Goal: Information Seeking & Learning: Understand process/instructions

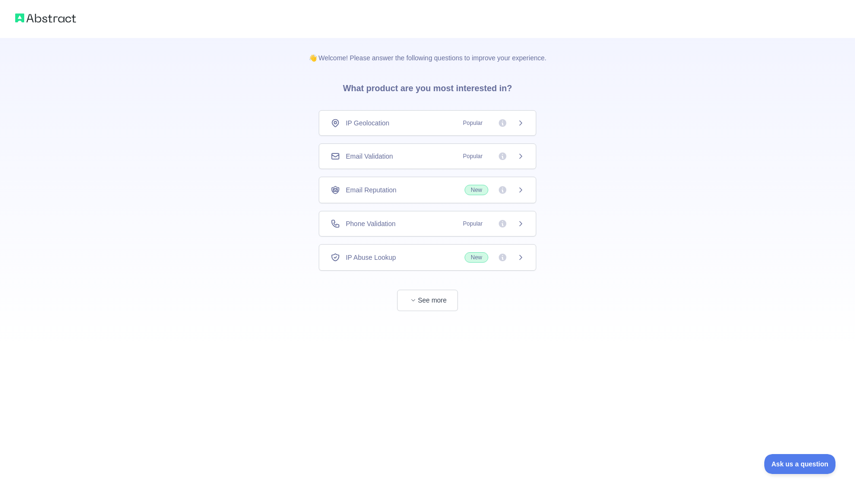
click at [431, 161] on div "Email Validation Popular" at bounding box center [427, 156] width 217 height 26
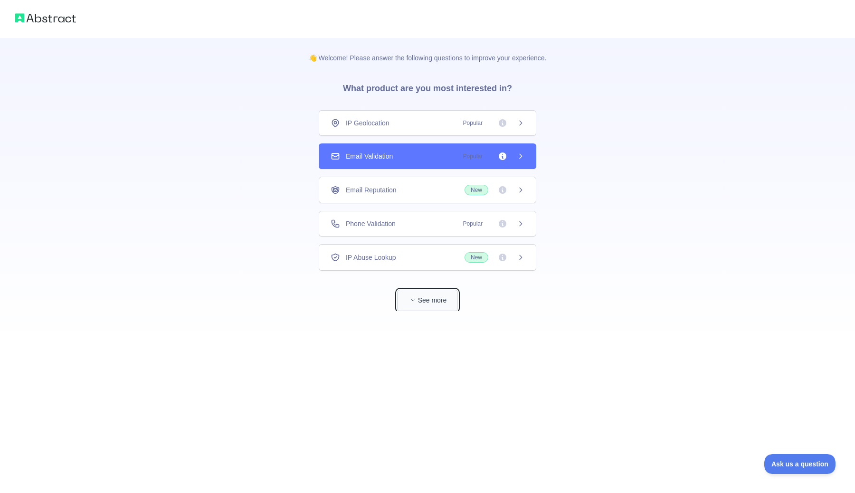
click at [433, 301] on button "See more" at bounding box center [427, 300] width 61 height 21
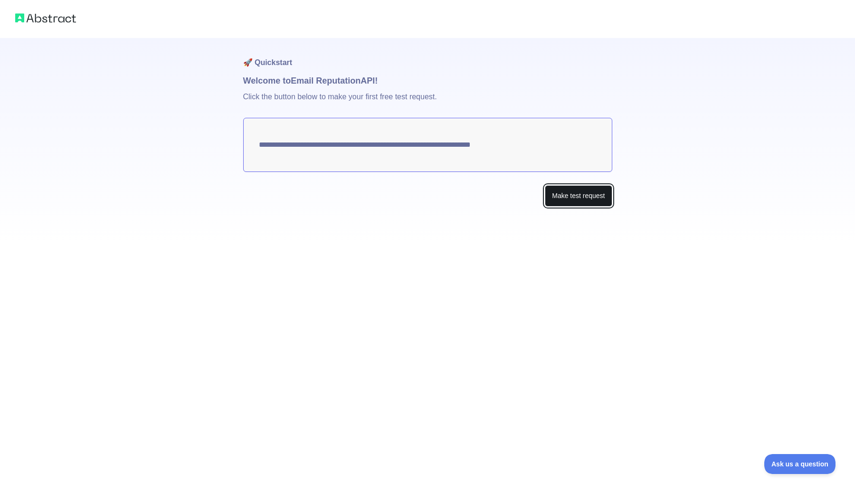
click at [561, 192] on button "Make test request" at bounding box center [578, 195] width 67 height 21
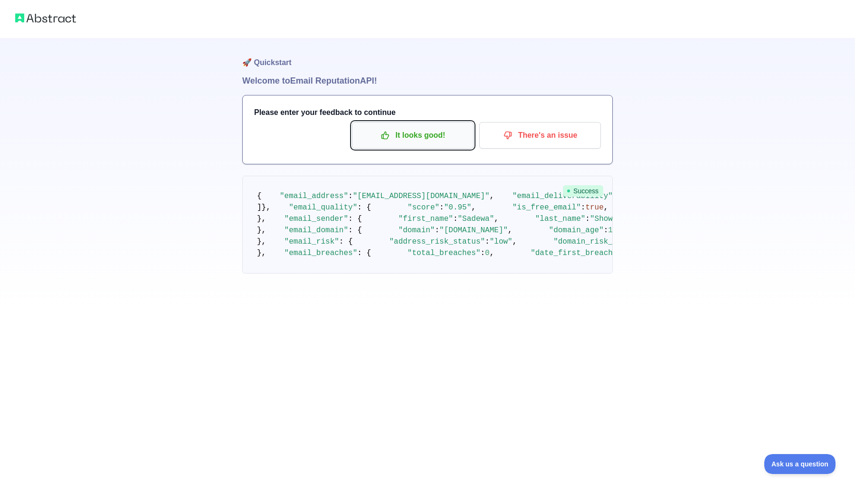
click at [442, 133] on p "It looks good!" at bounding box center [412, 135] width 107 height 16
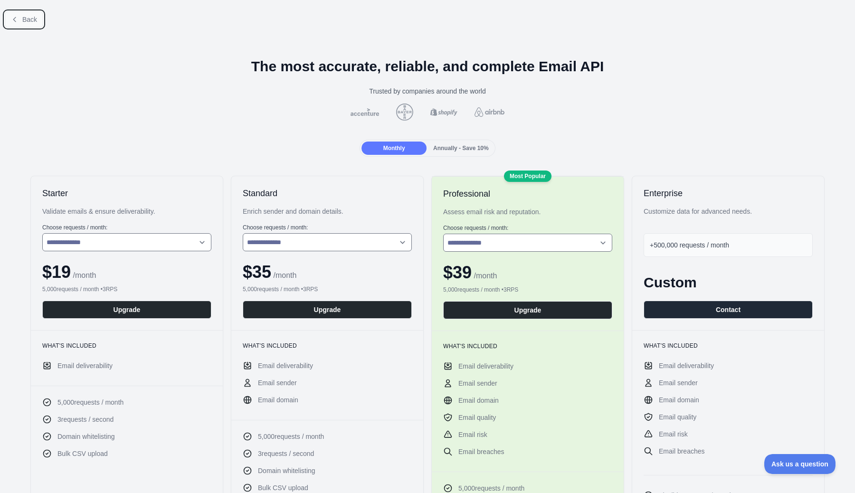
click at [23, 17] on span "Back" at bounding box center [29, 20] width 15 height 8
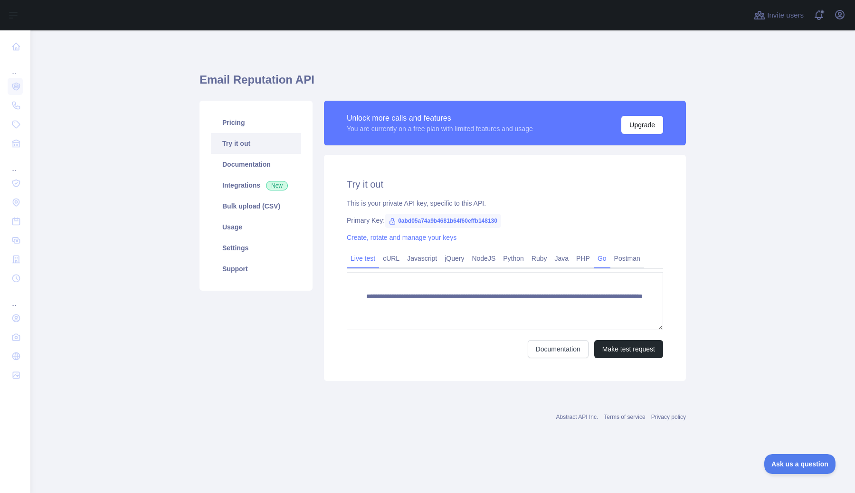
click at [610, 257] on link "Go" at bounding box center [601, 258] width 17 height 15
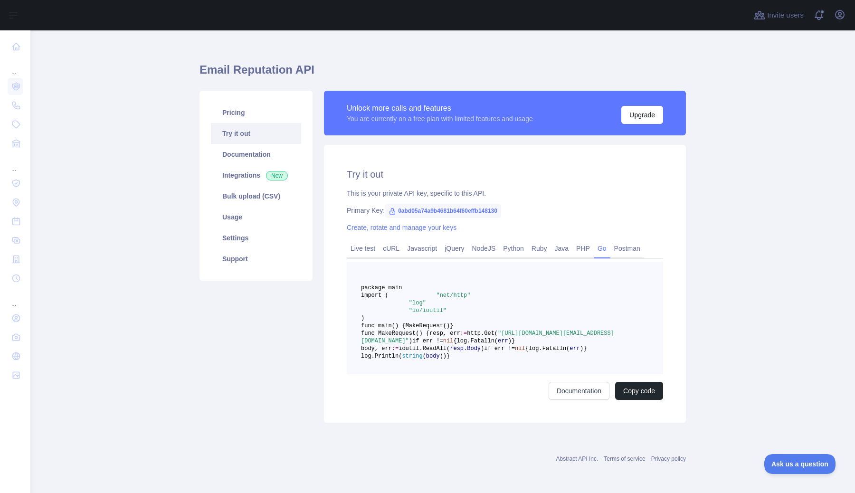
scroll to position [52, 0]
click at [626, 400] on button "Copy code" at bounding box center [639, 391] width 48 height 18
drag, startPoint x: 408, startPoint y: 338, endPoint x: 423, endPoint y: 437, distance: 99.8
click at [423, 374] on pre "package main import ( "net/http" "log" "io/ioutil" ) func main() { MakeRequest(…" at bounding box center [505, 318] width 316 height 112
copy code "func MakeRequest() { resp, err := http.Get( "[URL][DOMAIN_NAME][EMAIL_ADDRESS][…"
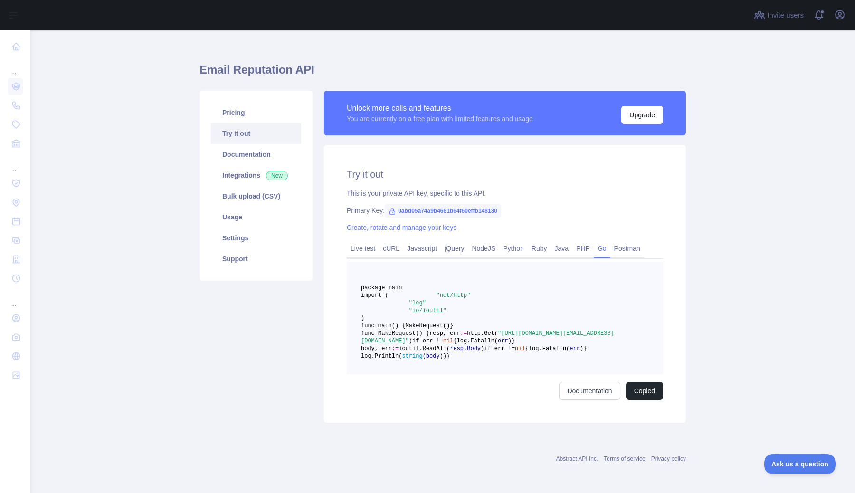
copy code "func MakeRequest() { resp, err := http.Get( "[URL][DOMAIN_NAME][EMAIL_ADDRESS][…"
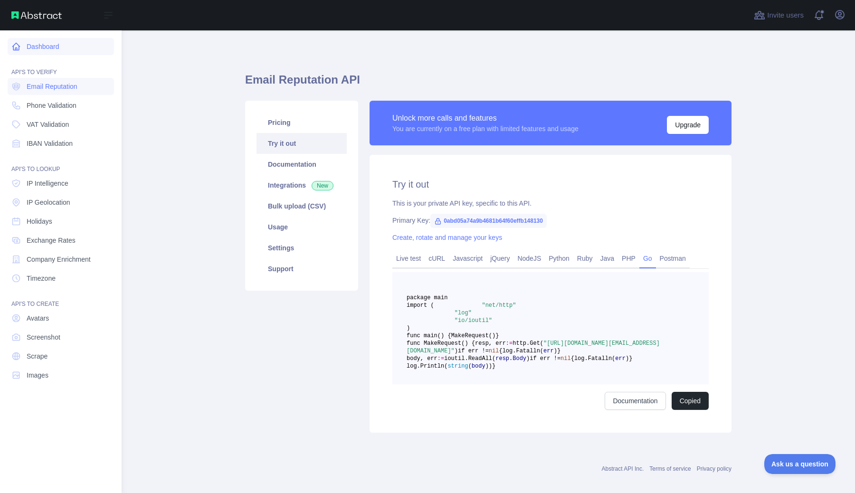
click at [19, 48] on icon at bounding box center [15, 46] width 9 height 9
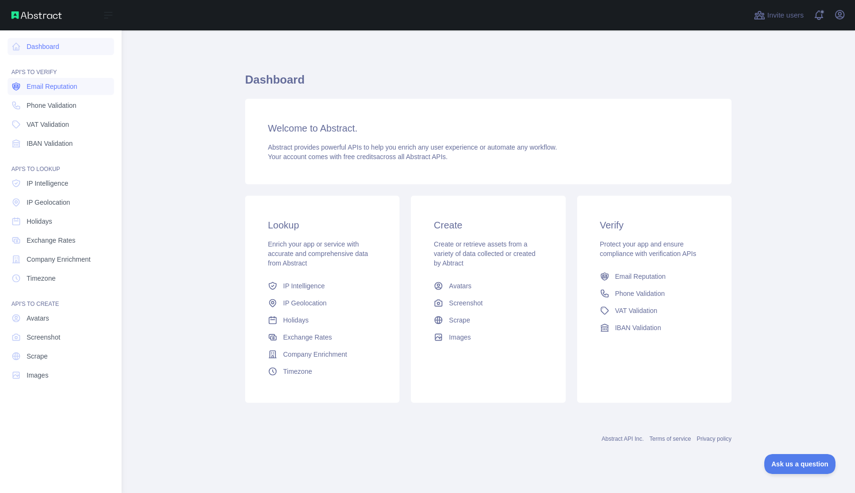
click at [64, 91] on link "Email Reputation" at bounding box center [61, 86] width 106 height 17
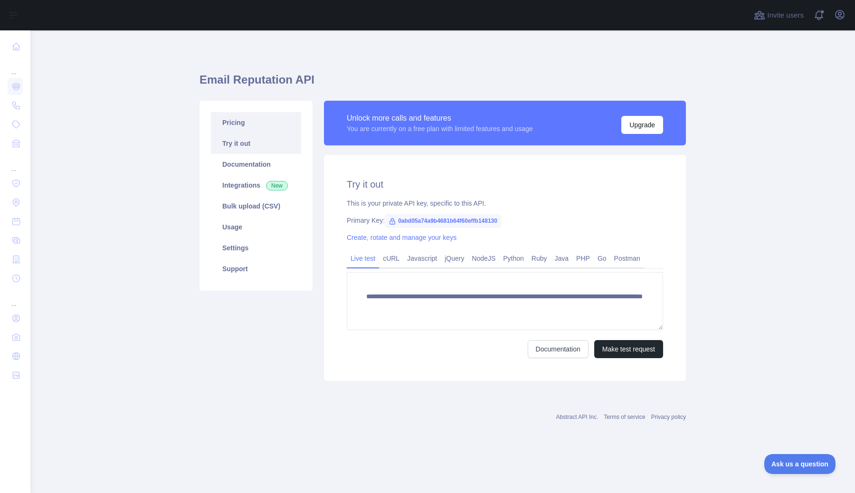
click at [277, 124] on link "Pricing" at bounding box center [256, 122] width 90 height 21
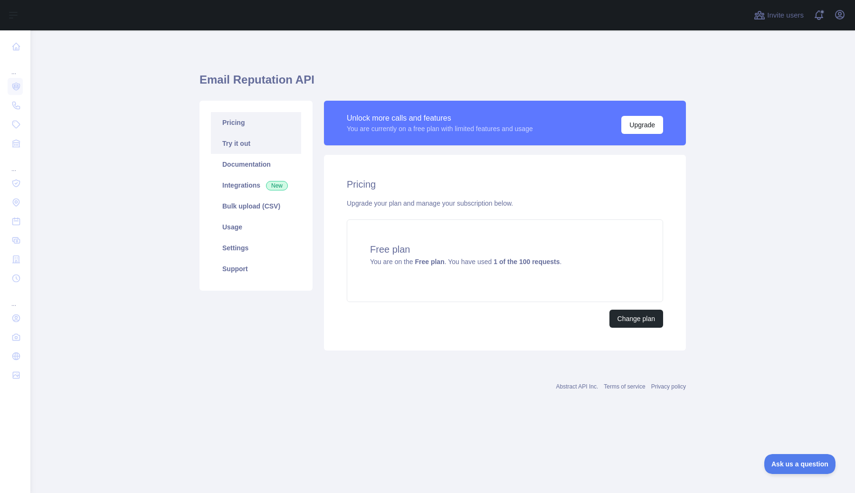
click at [271, 142] on link "Try it out" at bounding box center [256, 143] width 90 height 21
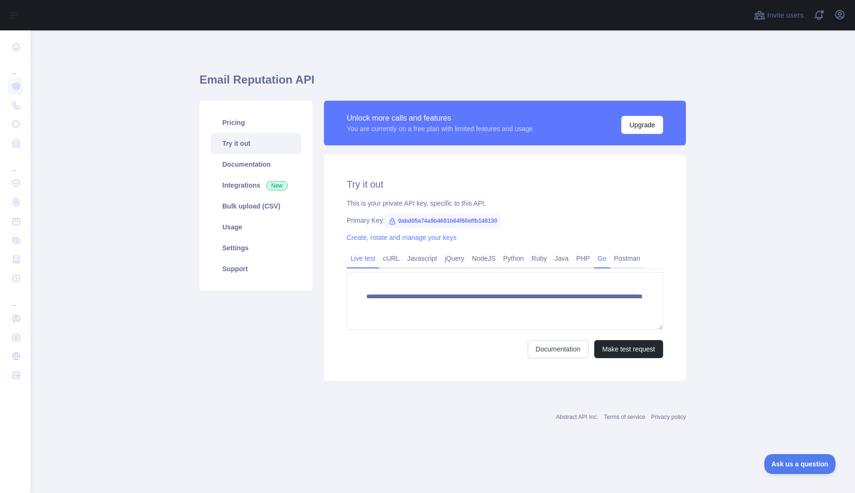
click at [609, 259] on link "Go" at bounding box center [601, 258] width 17 height 15
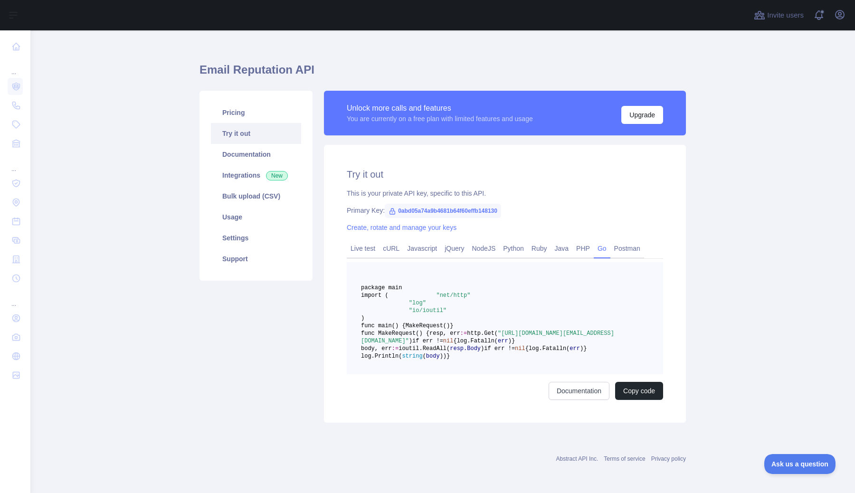
scroll to position [132, 0]
drag, startPoint x: 488, startPoint y: 263, endPoint x: 523, endPoint y: 275, distance: 36.6
click at [523, 330] on span ""[URL][DOMAIN_NAME][EMAIL_ADDRESS][DOMAIN_NAME]"" at bounding box center [487, 337] width 253 height 14
copy span "[URL][DOMAIN_NAME]"
click at [587, 397] on link "Documentation" at bounding box center [578, 391] width 61 height 18
